Goal: Navigation & Orientation: Go to known website

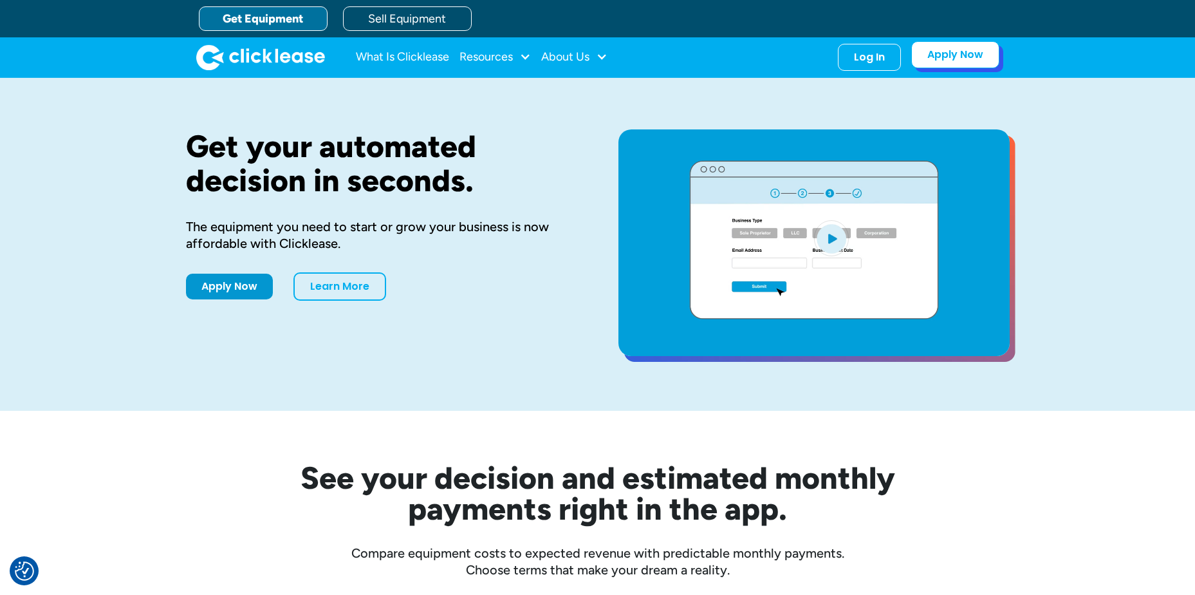
click at [945, 53] on link "Apply Now" at bounding box center [956, 54] width 88 height 27
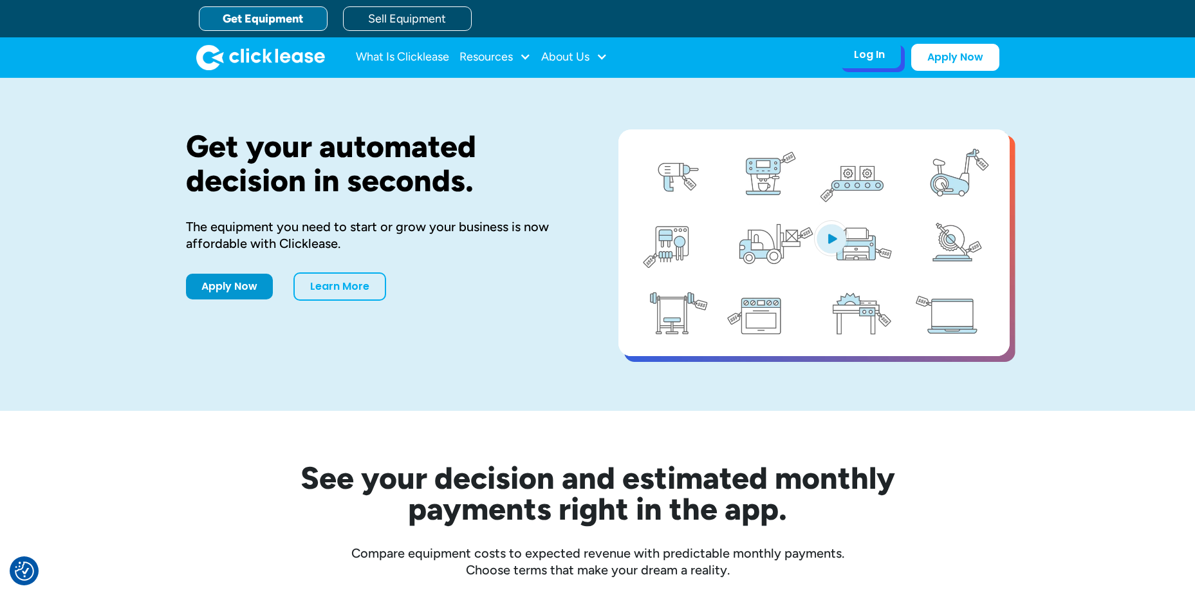
click at [891, 53] on div "Log In Account login I use Clicklease to get my equipment Partner Portal I offe…" at bounding box center [869, 54] width 63 height 27
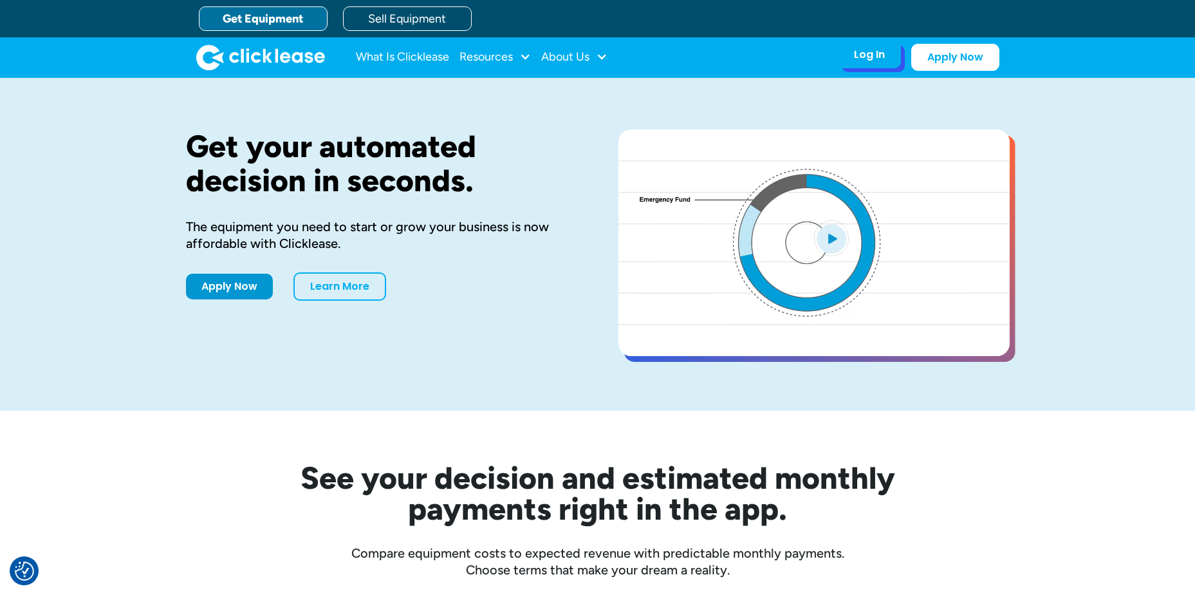
click at [876, 61] on div "Log In" at bounding box center [869, 54] width 31 height 13
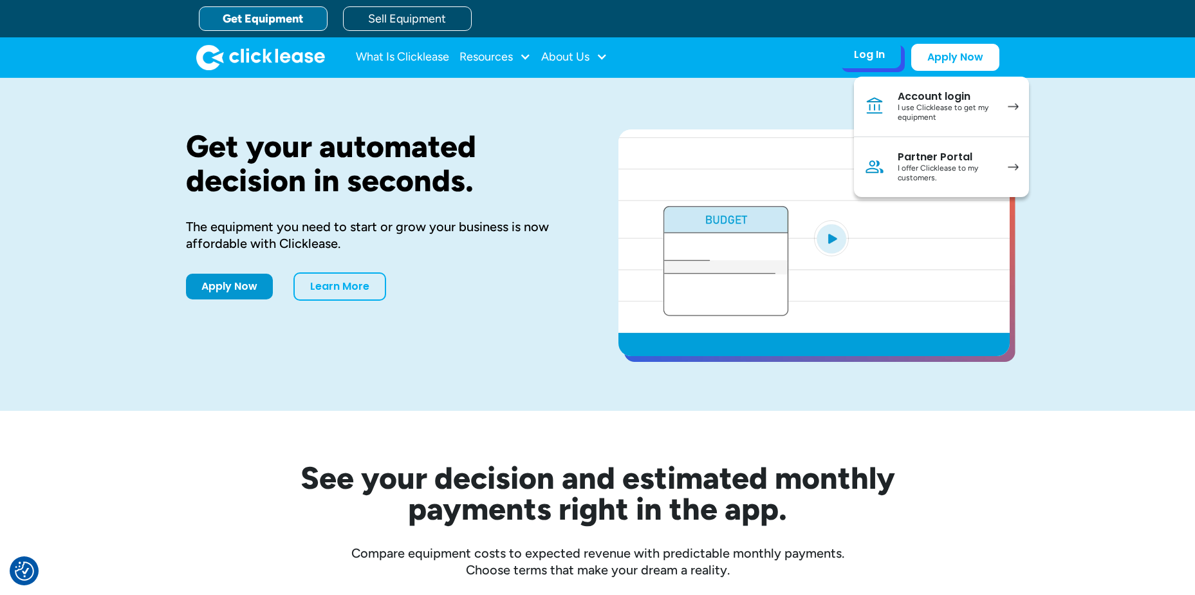
click at [926, 156] on div "Partner Portal" at bounding box center [946, 157] width 97 height 13
